Goal: Register for event/course

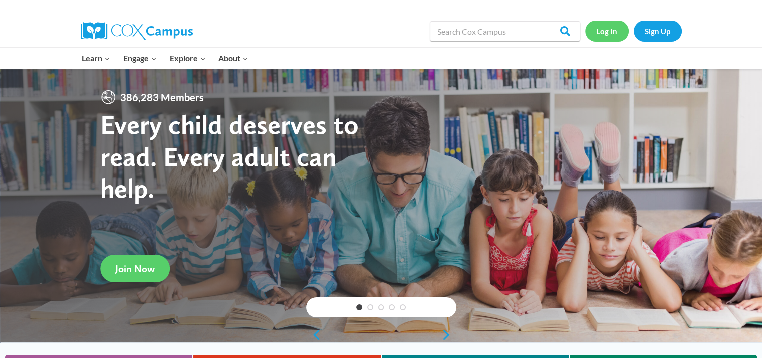
click at [610, 33] on link "Log In" at bounding box center [607, 31] width 44 height 21
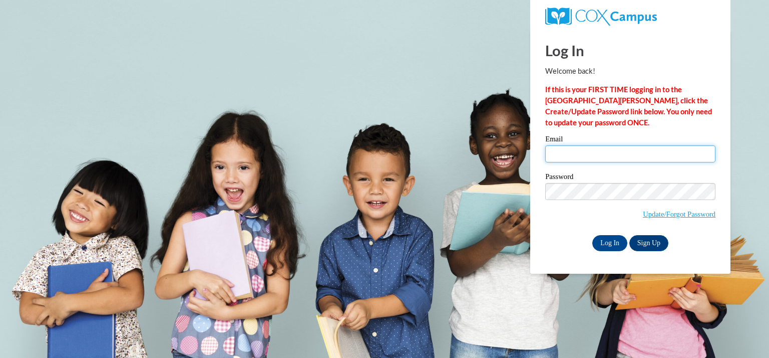
click at [584, 154] on input "Email" at bounding box center [630, 153] width 170 height 17
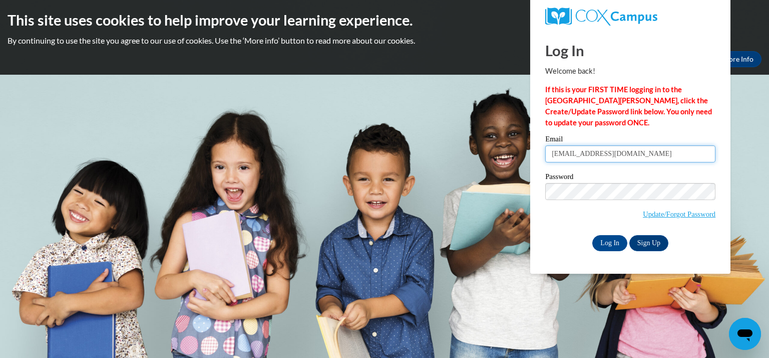
type input "stmartins@kmsd.edu"
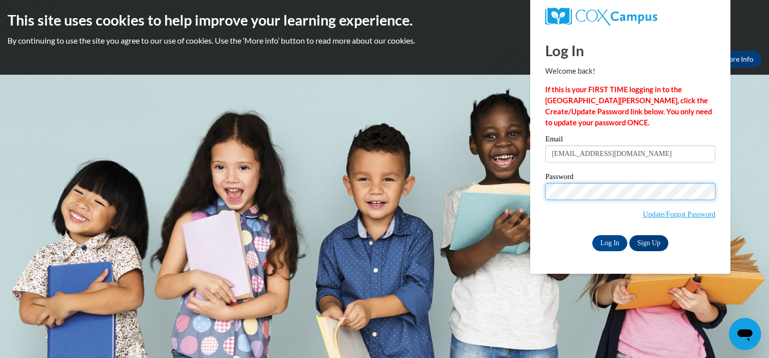
click at [592, 235] on input "Log In" at bounding box center [609, 243] width 35 height 16
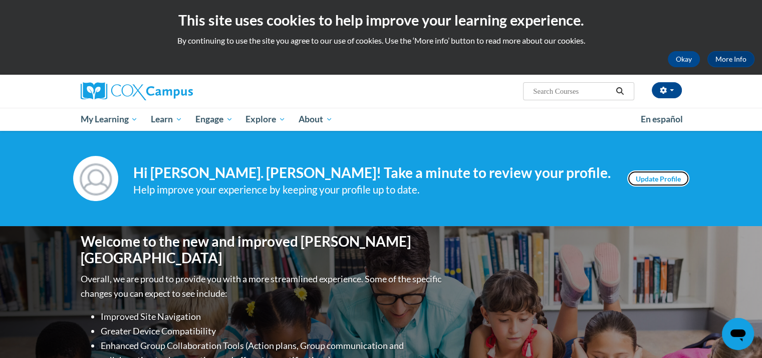
click at [658, 182] on link "Update Profile" at bounding box center [658, 178] width 62 height 16
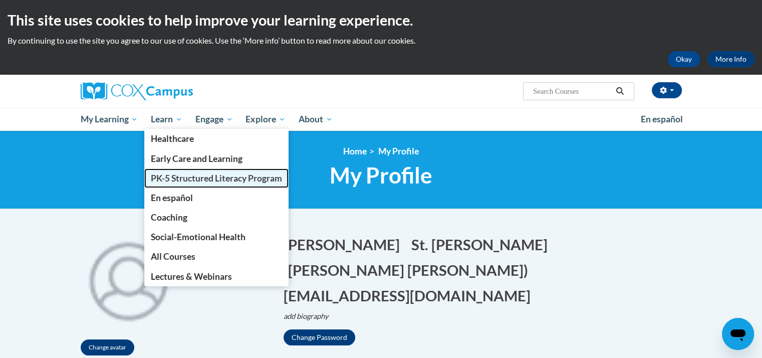
click at [222, 177] on span "PK-5 Structured Literacy Program" at bounding box center [216, 178] width 131 height 11
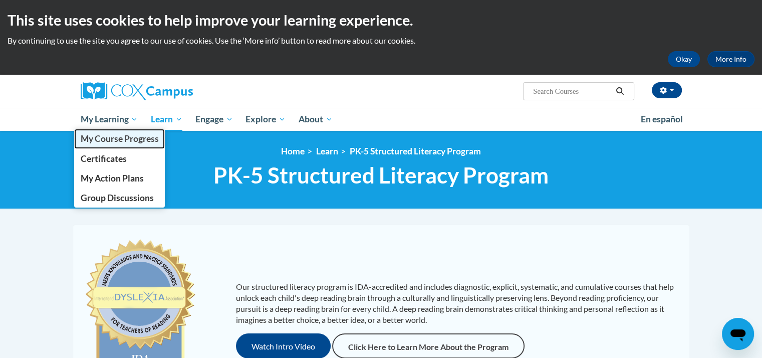
click at [112, 142] on span "My Course Progress" at bounding box center [119, 138] width 78 height 11
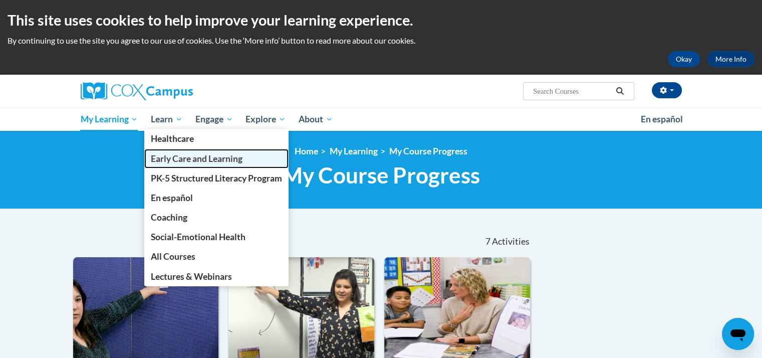
click at [190, 160] on span "Early Care and Learning" at bounding box center [197, 158] width 92 height 11
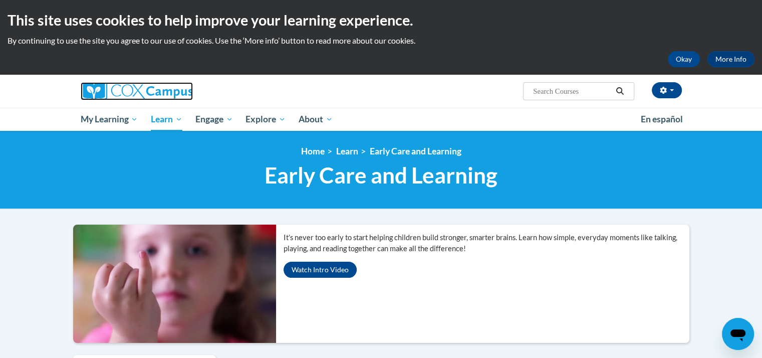
click at [172, 88] on img at bounding box center [137, 91] width 112 height 18
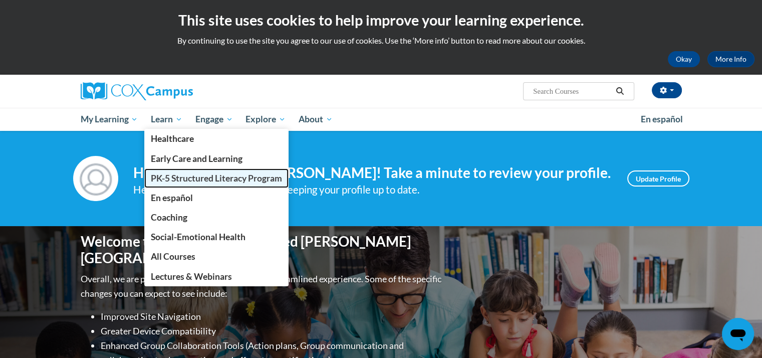
click at [173, 177] on span "PK-5 Structured Literacy Program" at bounding box center [216, 178] width 131 height 11
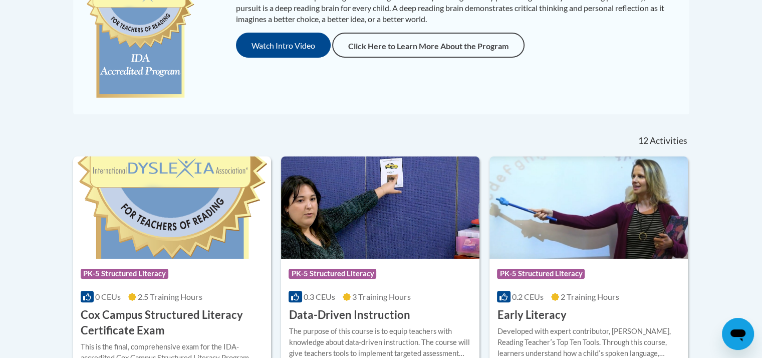
scroll to position [350, 0]
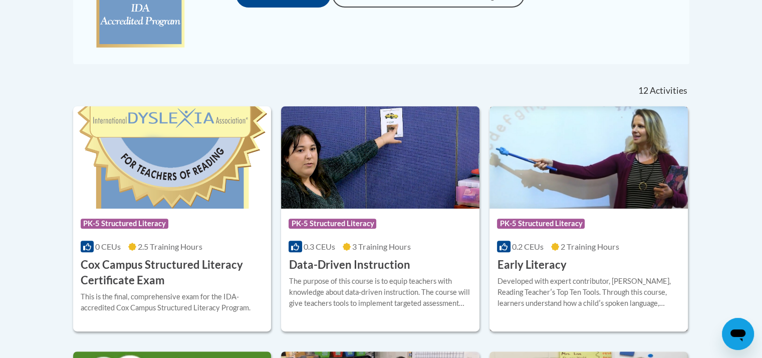
click at [531, 265] on h3 "Early Literacy" at bounding box center [531, 265] width 69 height 16
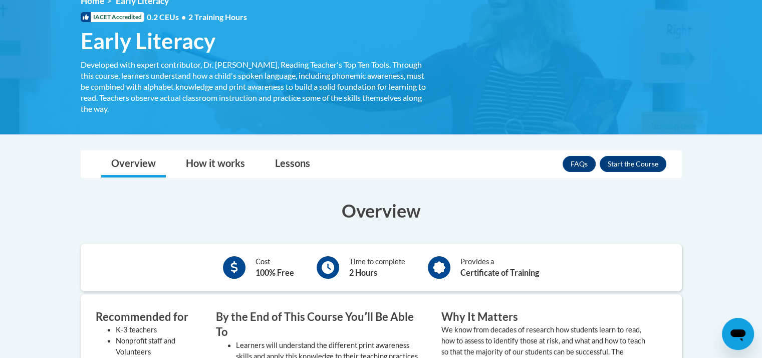
scroll to position [250, 0]
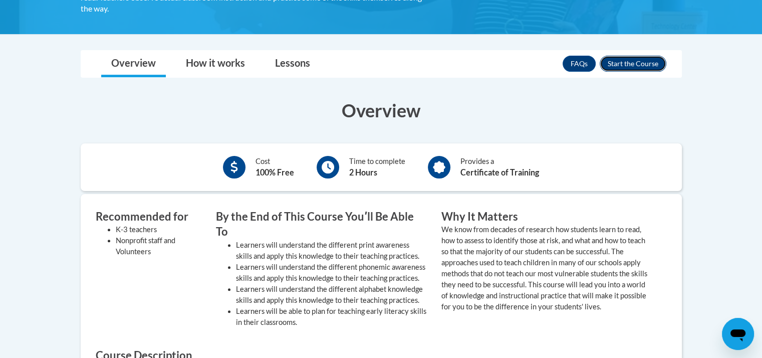
click at [633, 65] on button "Enroll" at bounding box center [632, 64] width 67 height 16
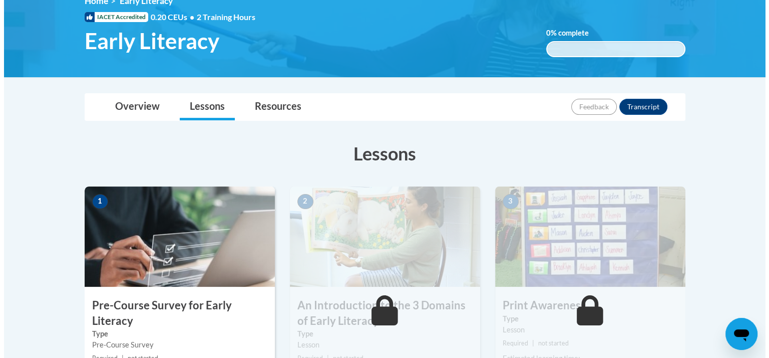
scroll to position [200, 0]
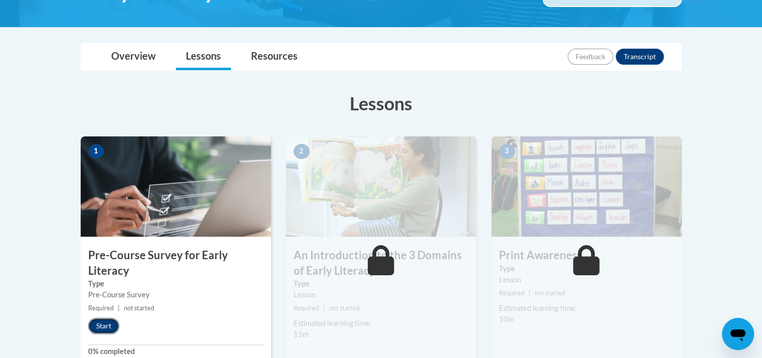
click at [100, 321] on button "Start" at bounding box center [103, 325] width 31 height 16
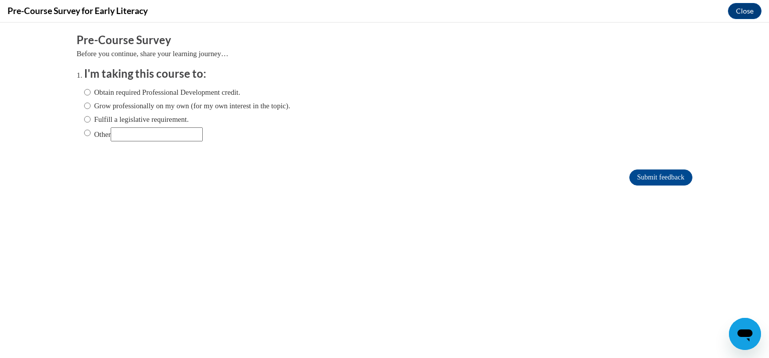
scroll to position [0, 0]
click at [84, 119] on input "Fulfill a legislative requirement." at bounding box center [87, 119] width 7 height 11
radio input "true"
click at [655, 177] on input "Submit feedback" at bounding box center [660, 177] width 63 height 16
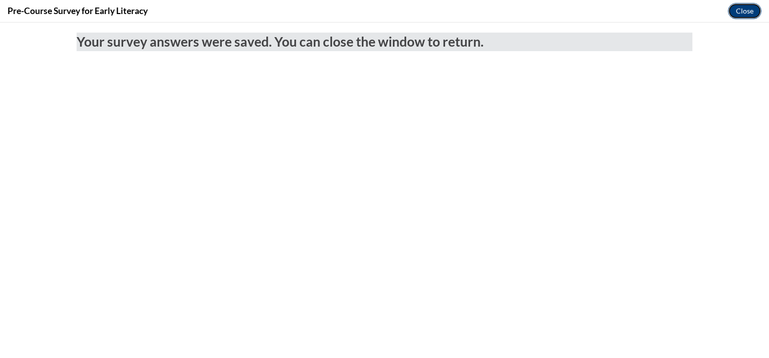
click at [757, 13] on button "Close" at bounding box center [745, 11] width 34 height 16
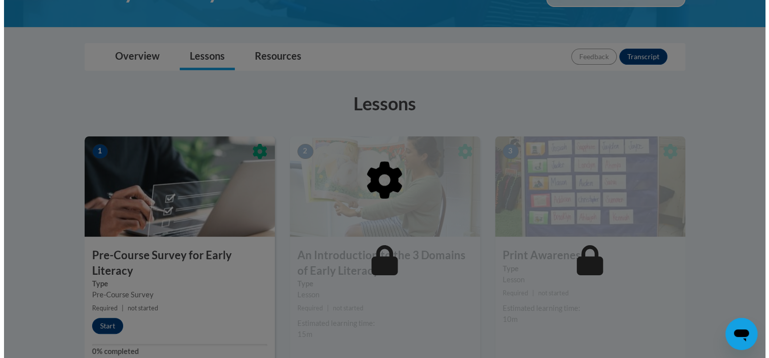
scroll to position [250, 0]
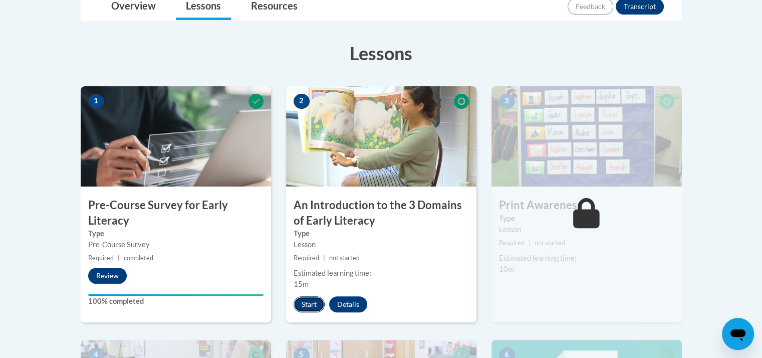
click at [317, 304] on button "Start" at bounding box center [308, 304] width 31 height 16
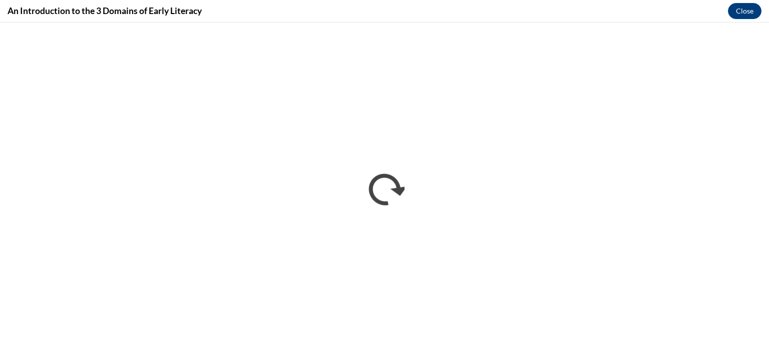
scroll to position [0, 0]
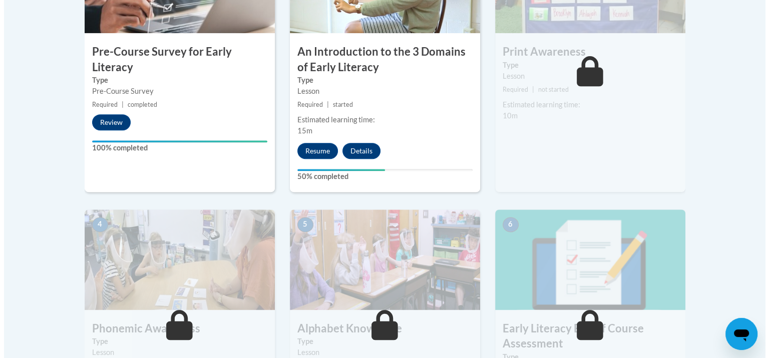
scroll to position [250, 0]
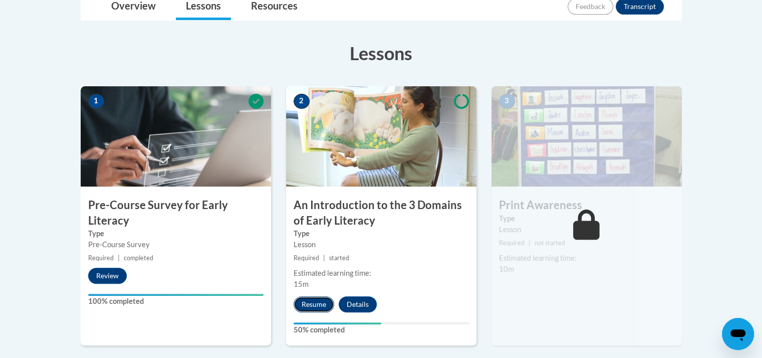
click at [322, 305] on button "Resume" at bounding box center [313, 304] width 41 height 16
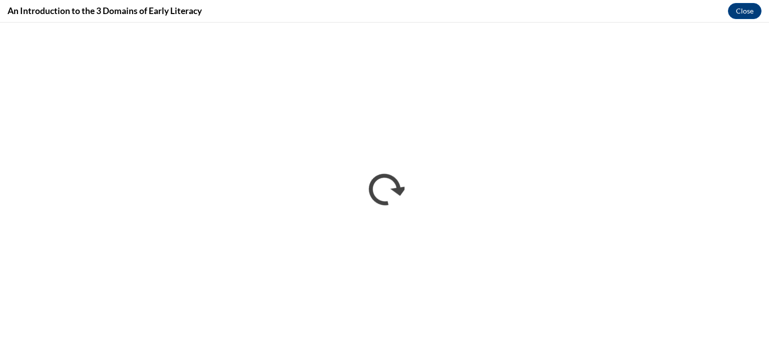
scroll to position [0, 0]
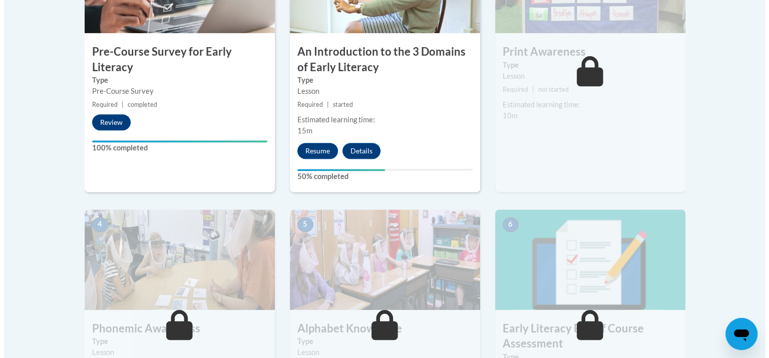
scroll to position [250, 0]
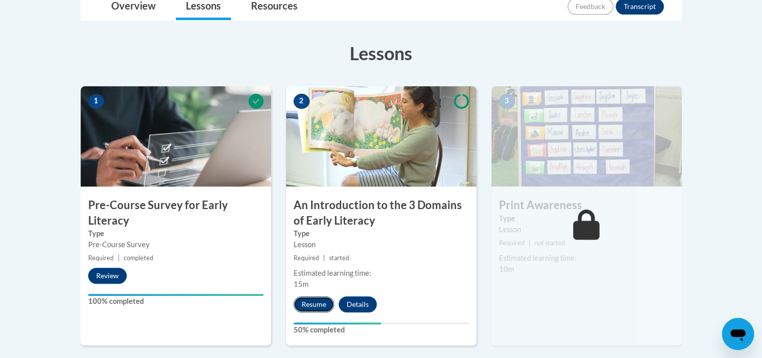
click at [309, 302] on button "Resume" at bounding box center [313, 304] width 41 height 16
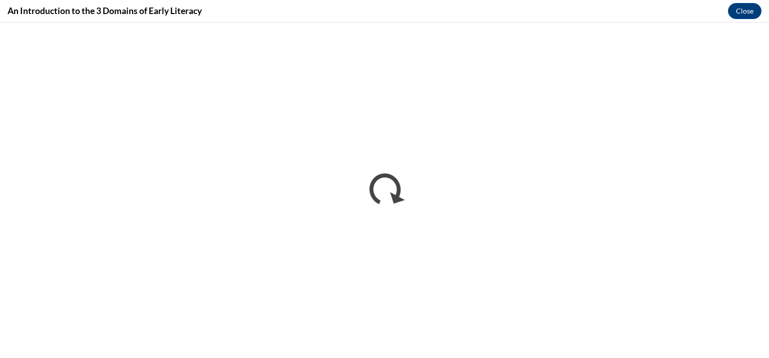
scroll to position [0, 0]
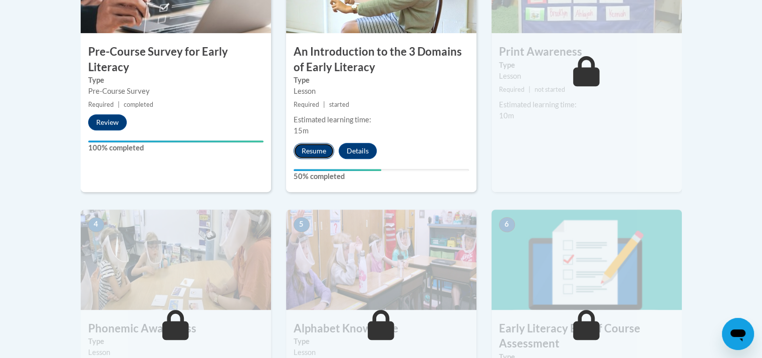
click at [318, 152] on button "Resume" at bounding box center [313, 151] width 41 height 16
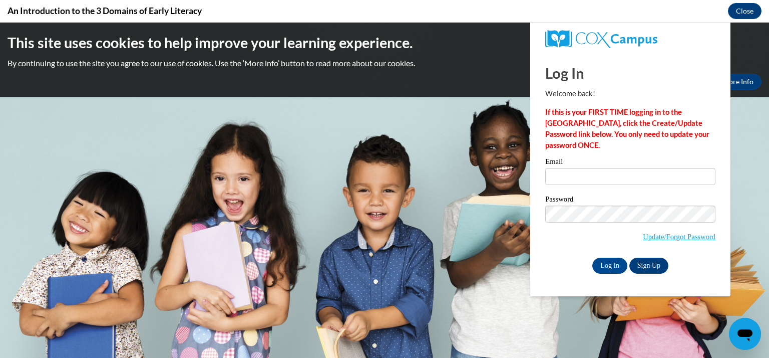
scroll to position [250, 0]
click at [632, 178] on input "Email" at bounding box center [630, 176] width 170 height 17
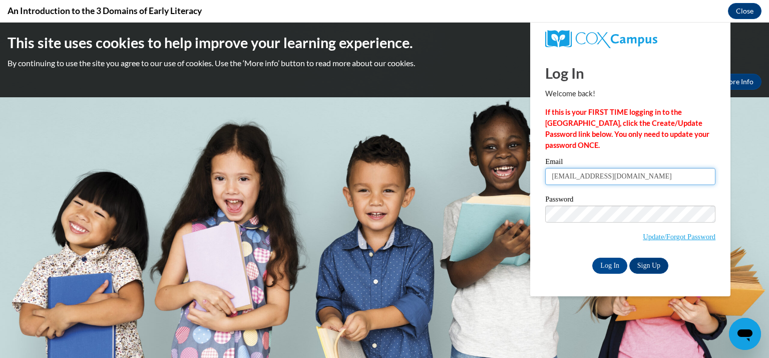
type input "stmartins@kmsd.edu"
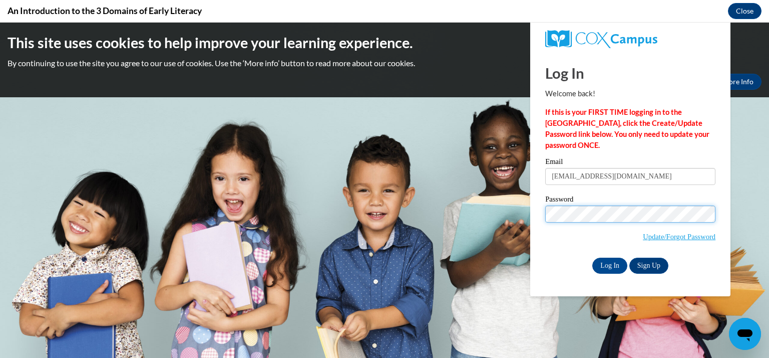
click at [592, 257] on input "Log In" at bounding box center [609, 265] width 35 height 16
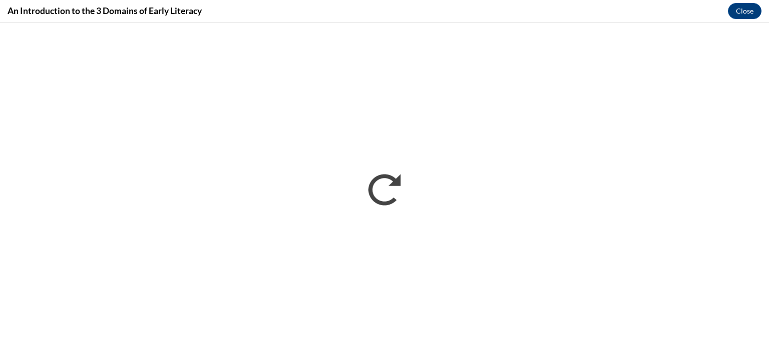
scroll to position [0, 0]
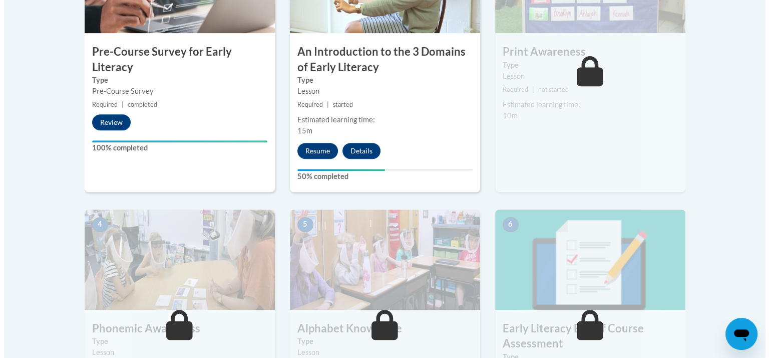
scroll to position [250, 0]
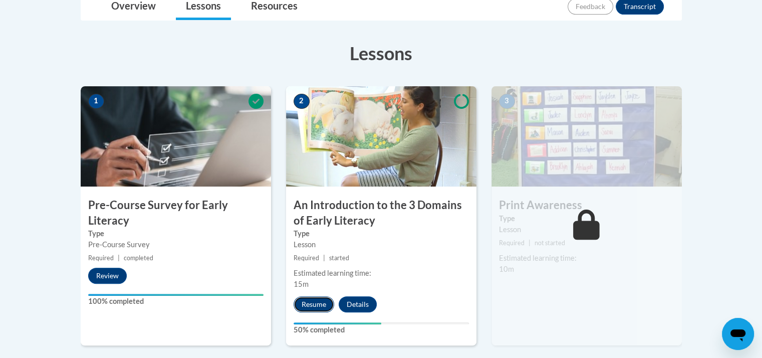
click at [315, 301] on button "Resume" at bounding box center [313, 304] width 41 height 16
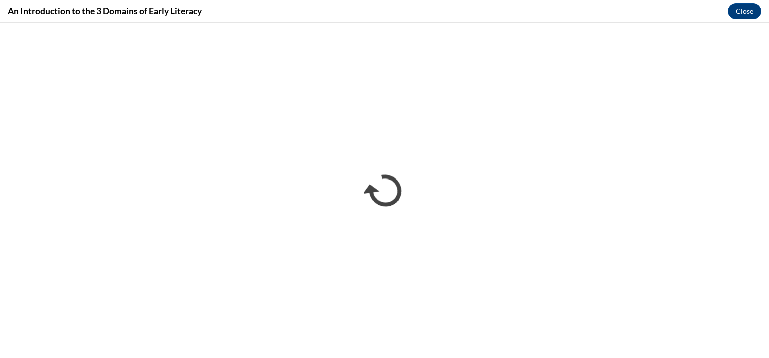
scroll to position [0, 0]
